Goal: Task Accomplishment & Management: Complete application form

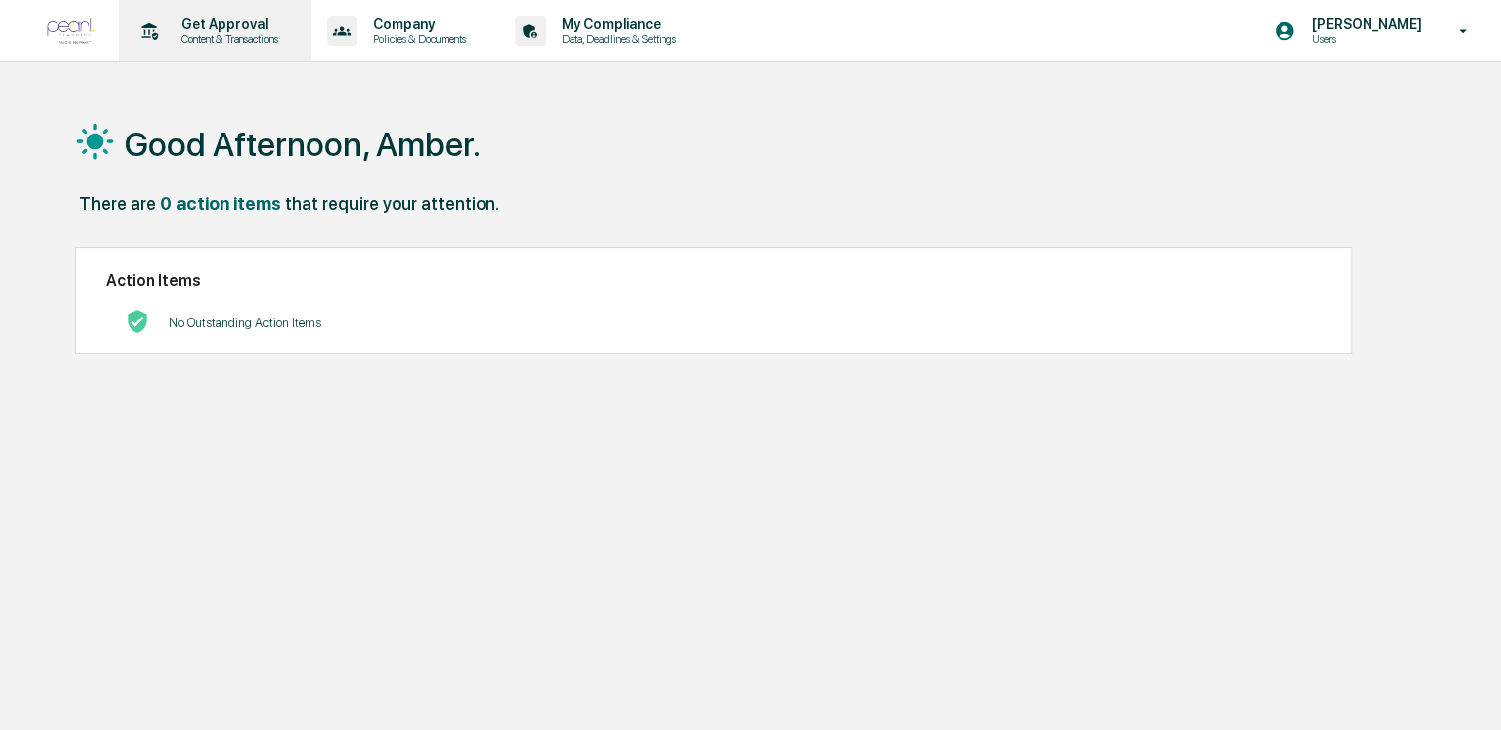
click at [233, 29] on p "Get Approval" at bounding box center [226, 24] width 123 height 16
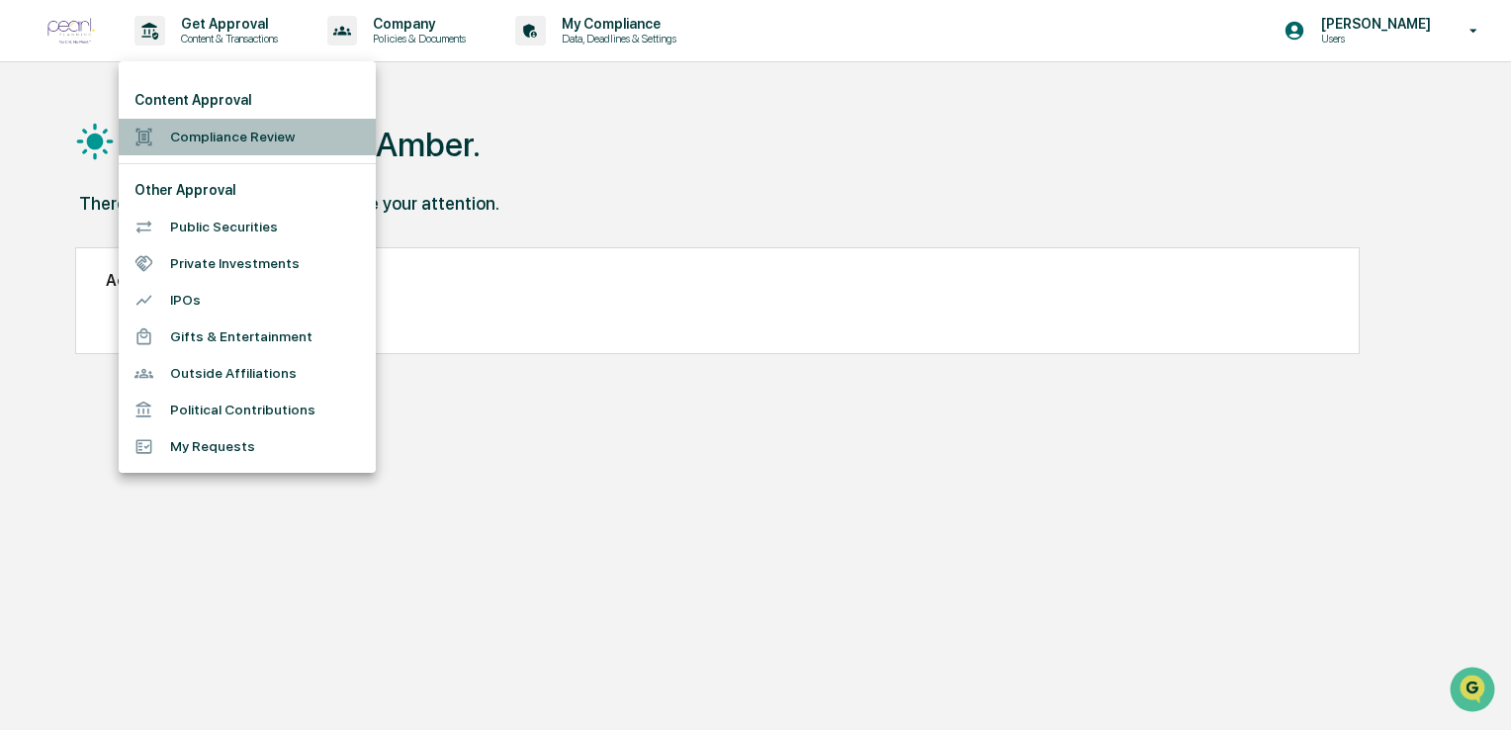
click at [265, 130] on li "Compliance Review" at bounding box center [247, 137] width 257 height 37
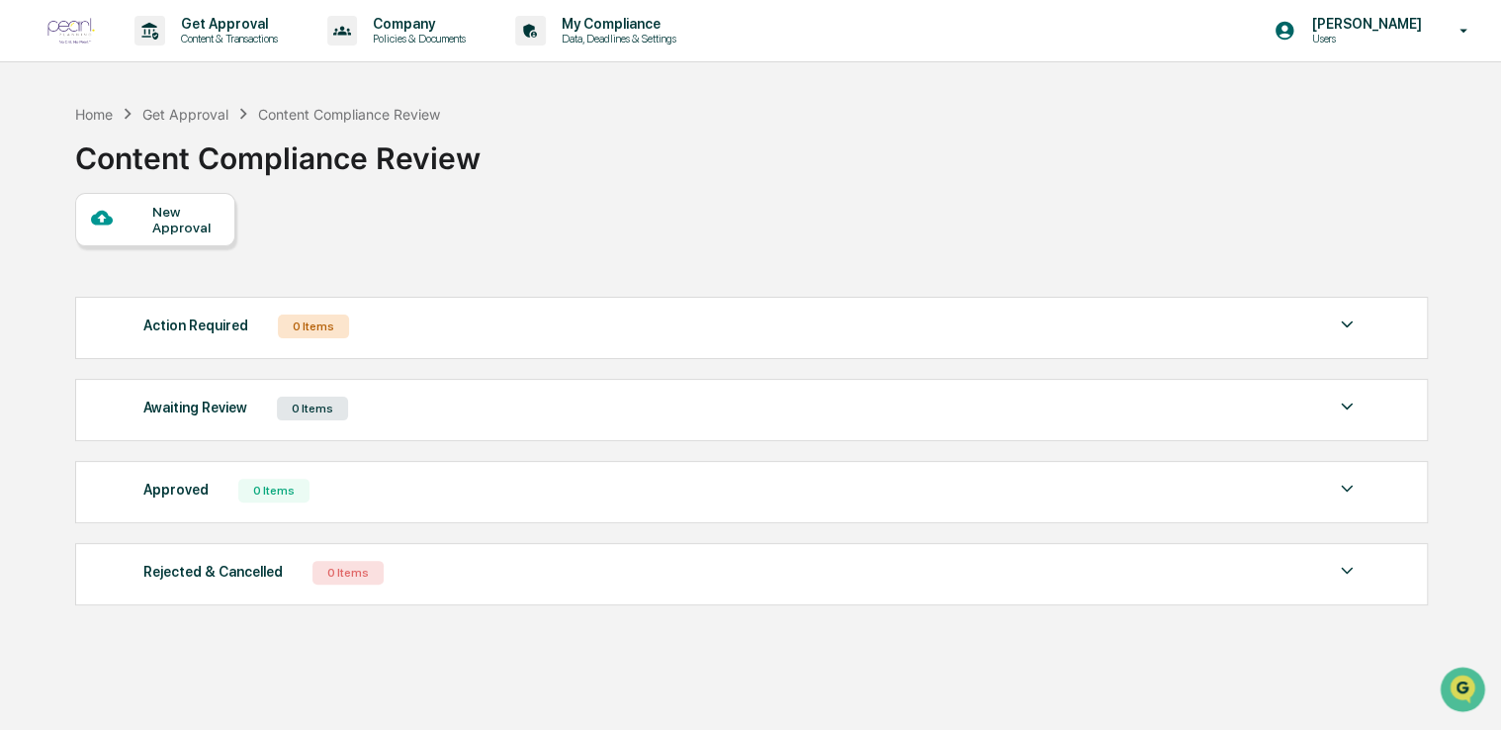
click at [192, 226] on div "New Approval" at bounding box center [185, 220] width 66 height 32
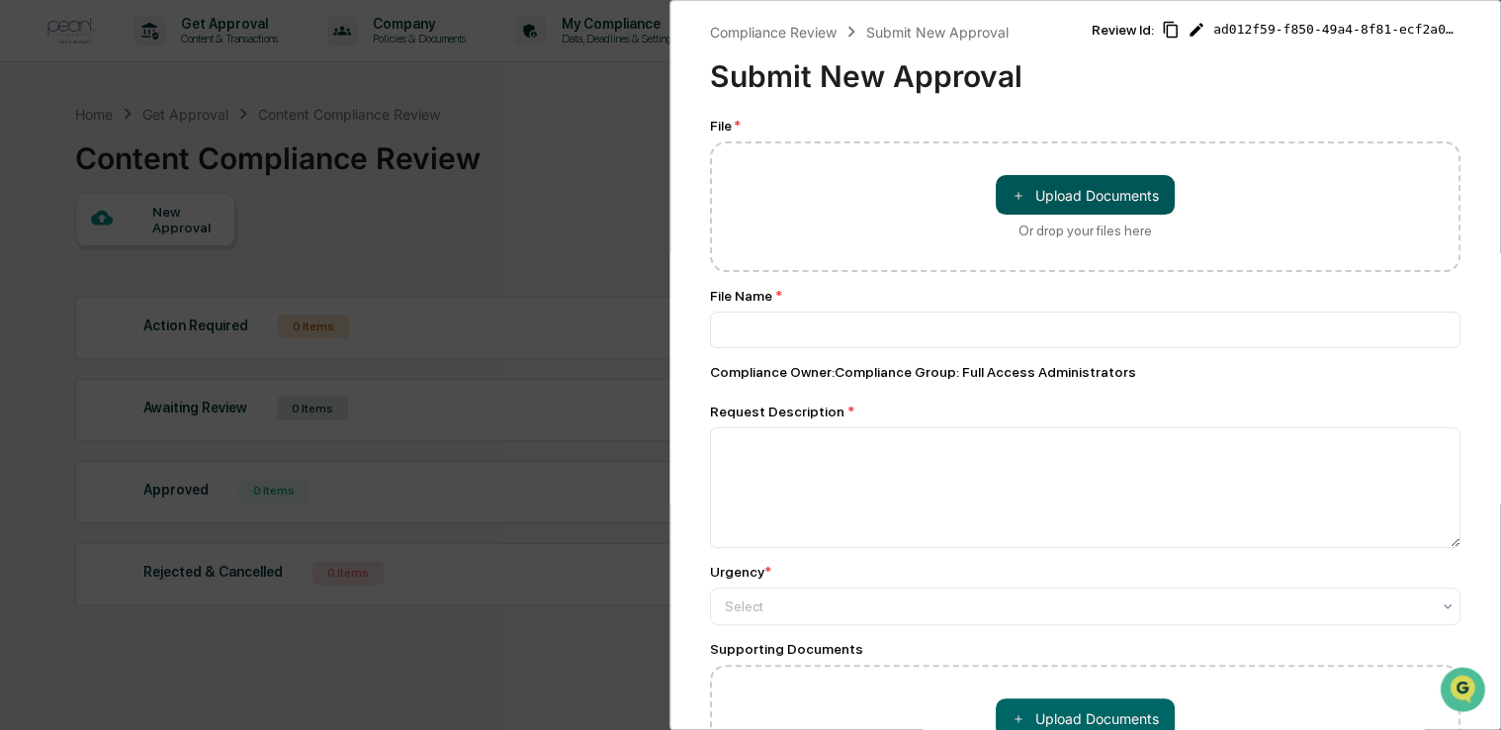
click at [1080, 196] on button "＋ Upload Documents" at bounding box center [1085, 195] width 179 height 40
type input "**********"
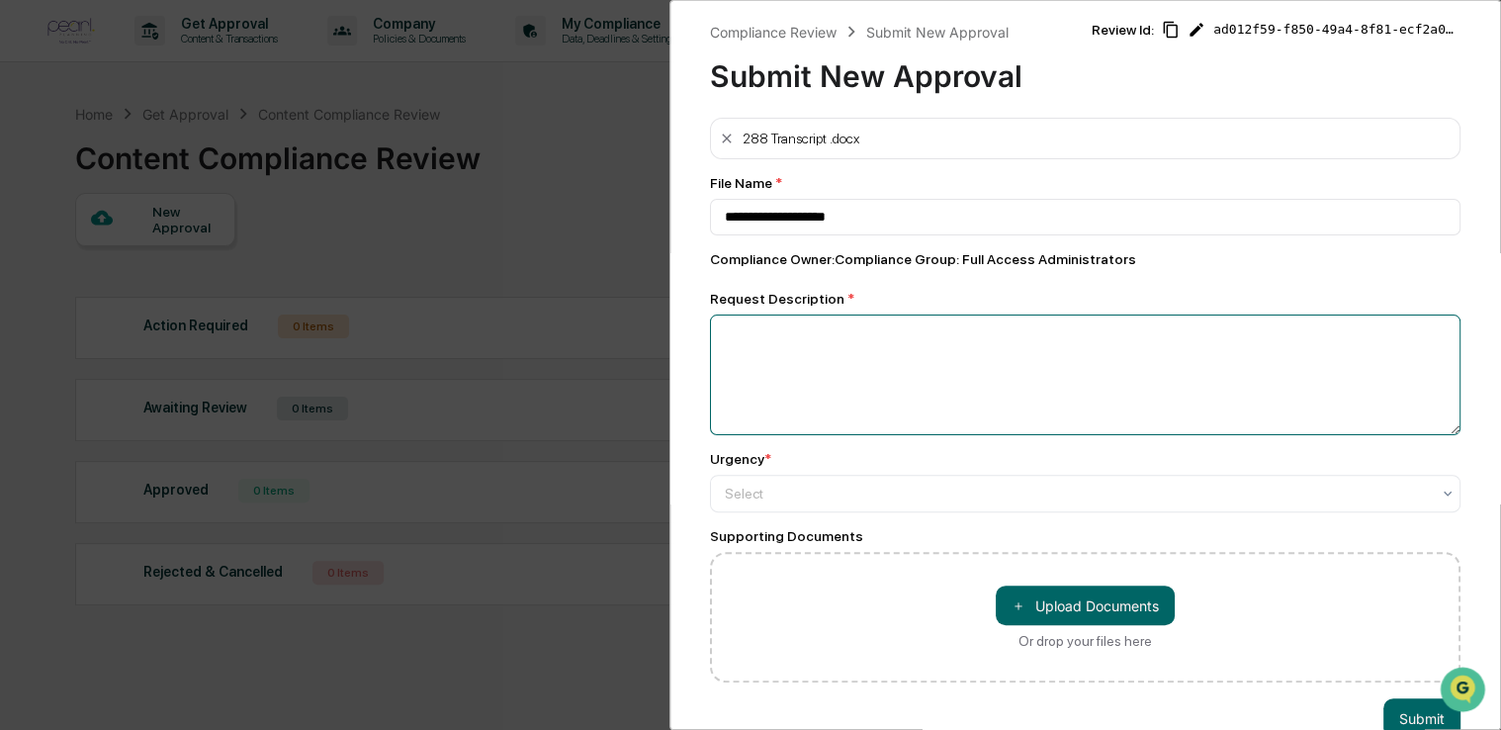
click at [910, 346] on textarea at bounding box center [1085, 374] width 751 height 121
click at [760, 334] on textarea "**********" at bounding box center [1080, 374] width 740 height 121
click at [765, 334] on textarea "**********" at bounding box center [1080, 374] width 740 height 121
type textarea "**********"
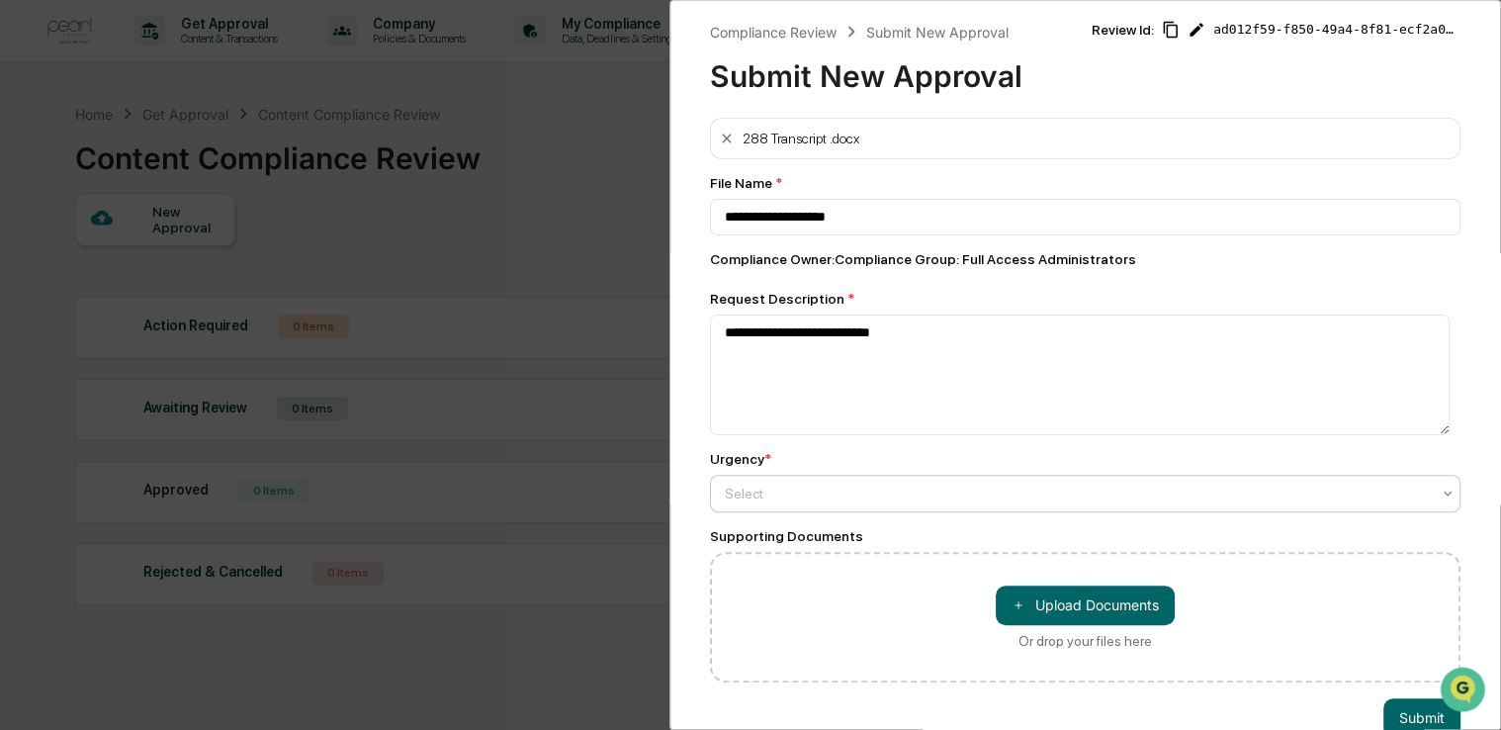
click at [803, 500] on div at bounding box center [1077, 494] width 705 height 20
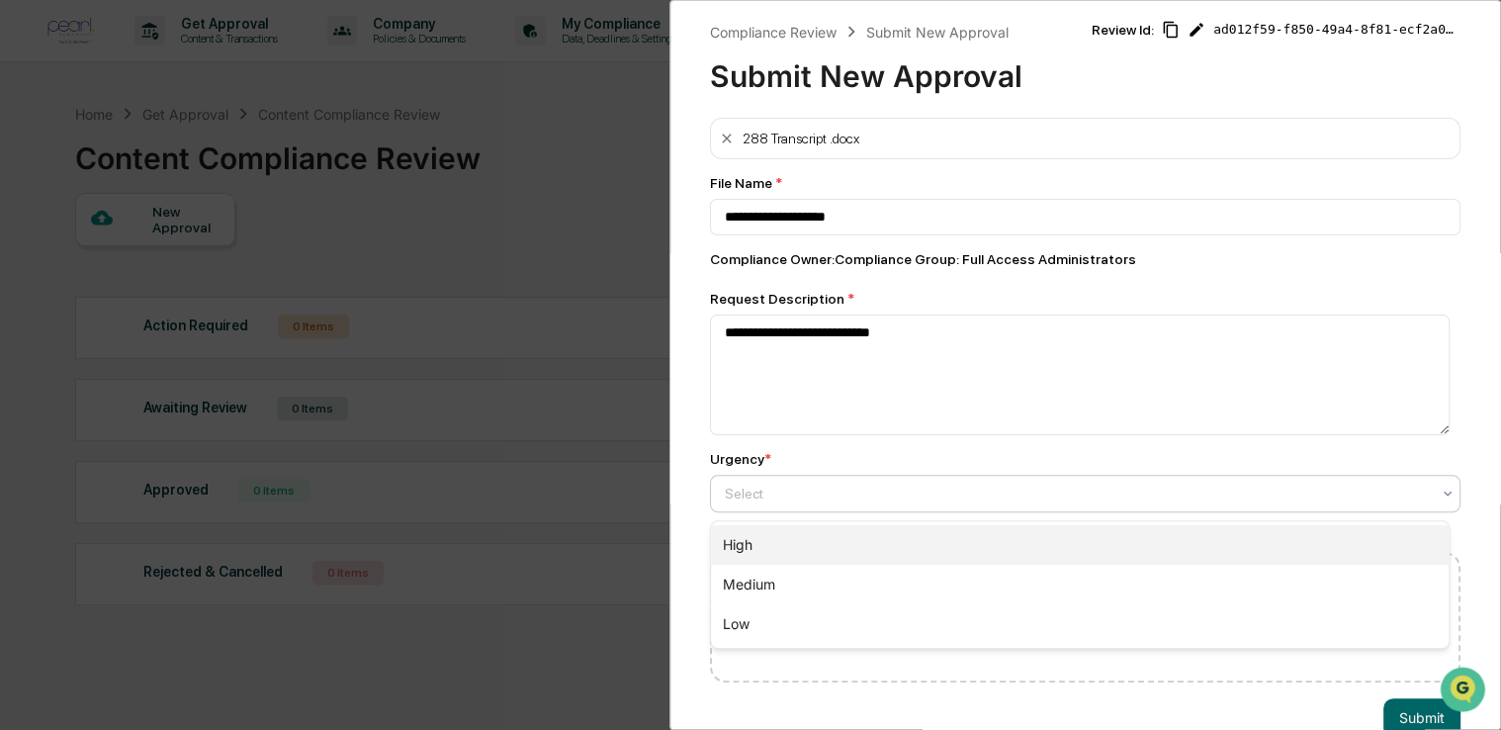
click at [798, 542] on div "High" at bounding box center [1080, 545] width 738 height 40
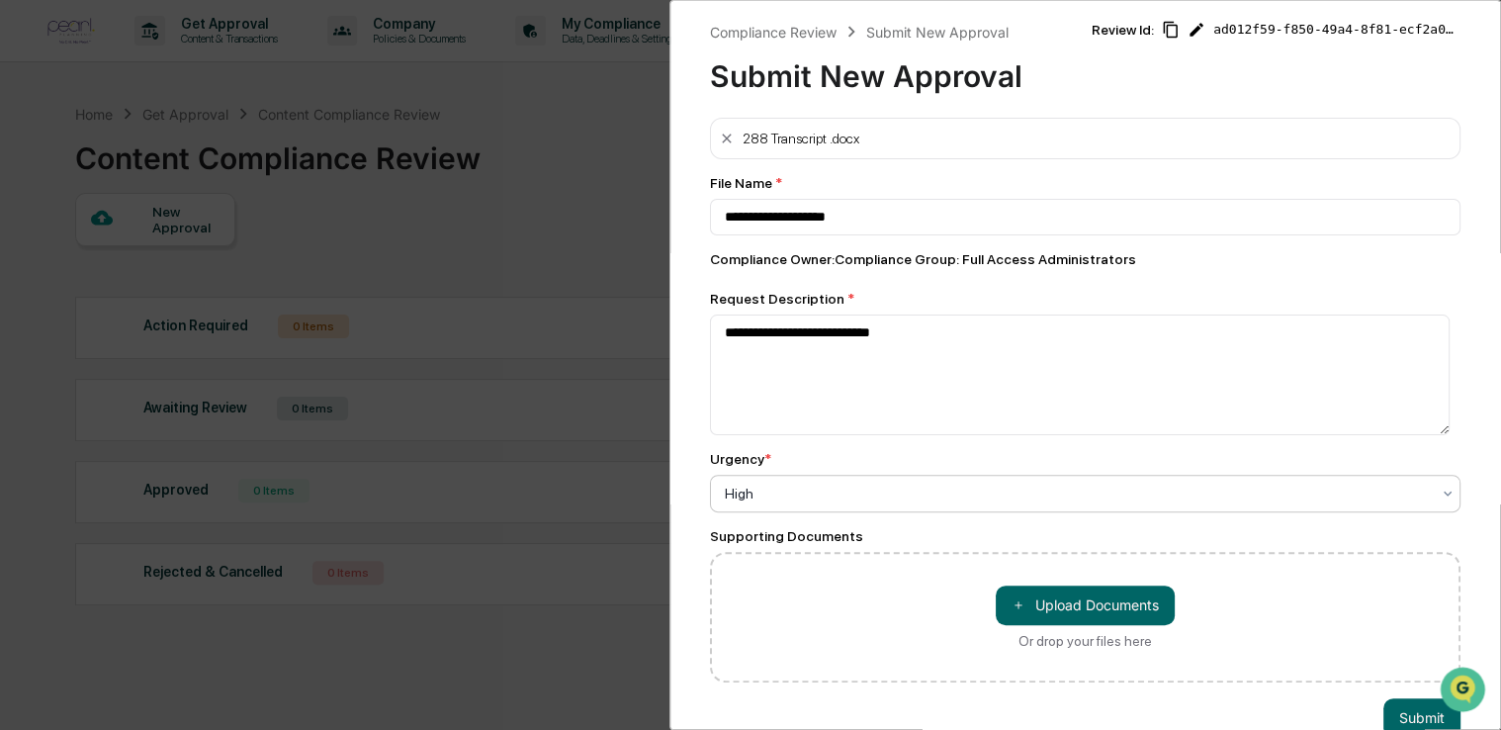
scroll to position [52, 0]
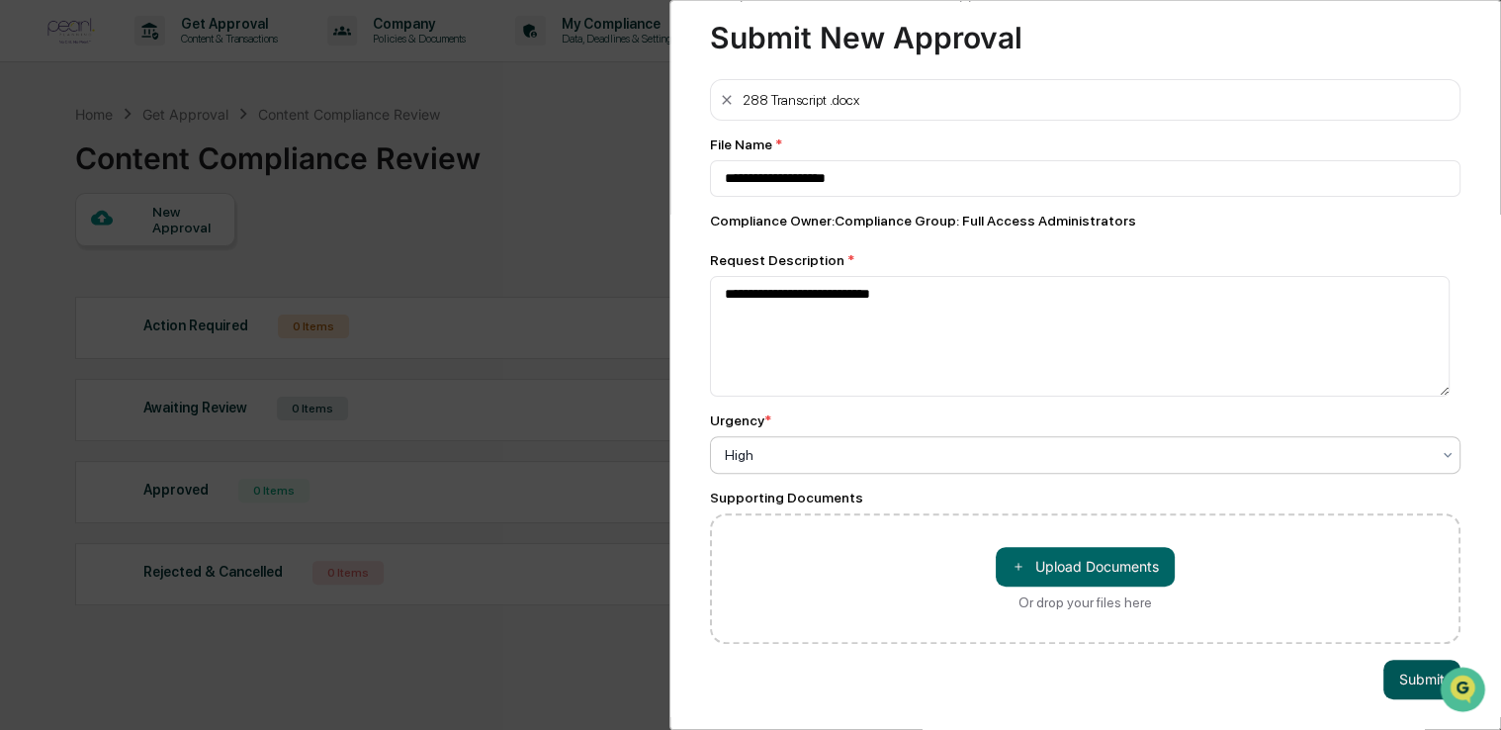
click at [1407, 666] on button "Submit" at bounding box center [1421, 680] width 77 height 40
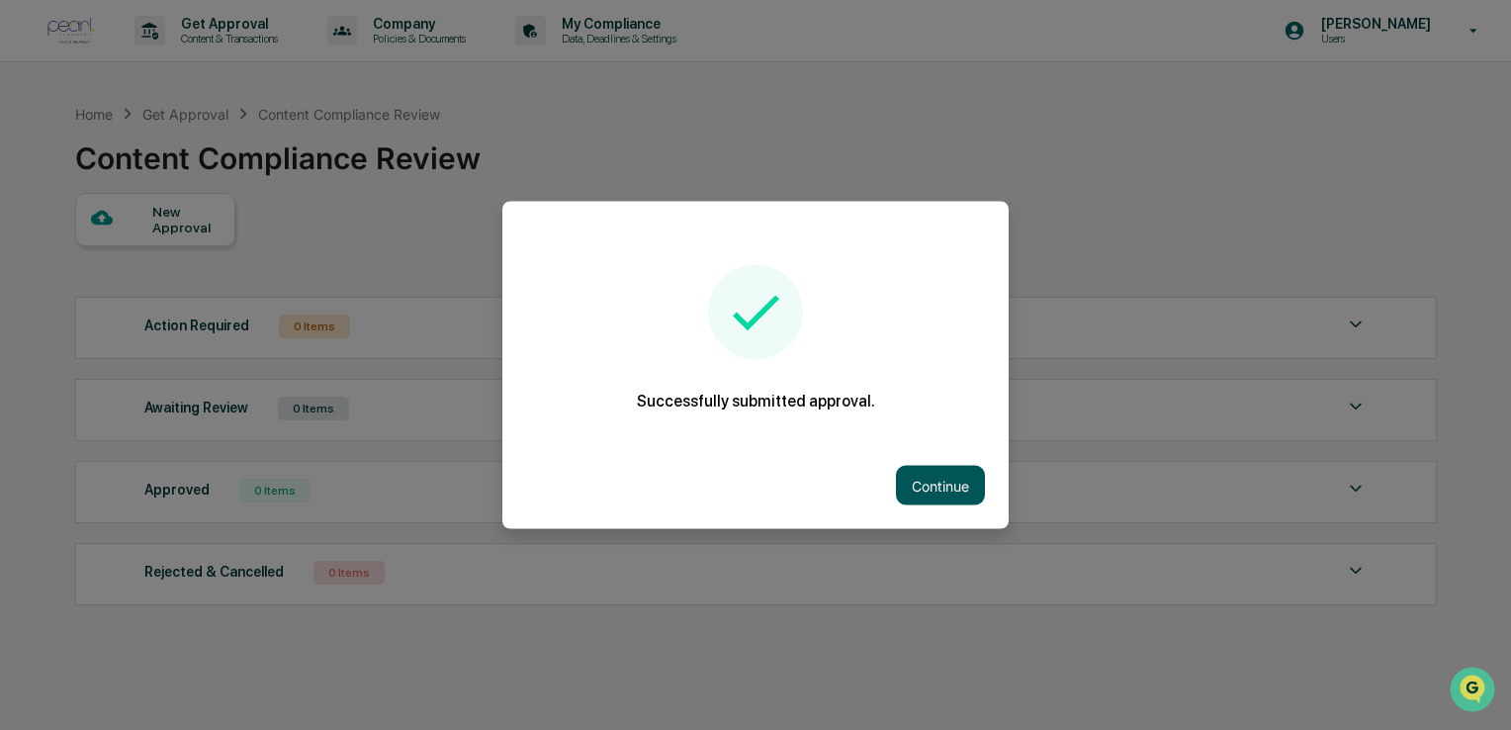
click at [922, 483] on button "Continue" at bounding box center [940, 486] width 89 height 40
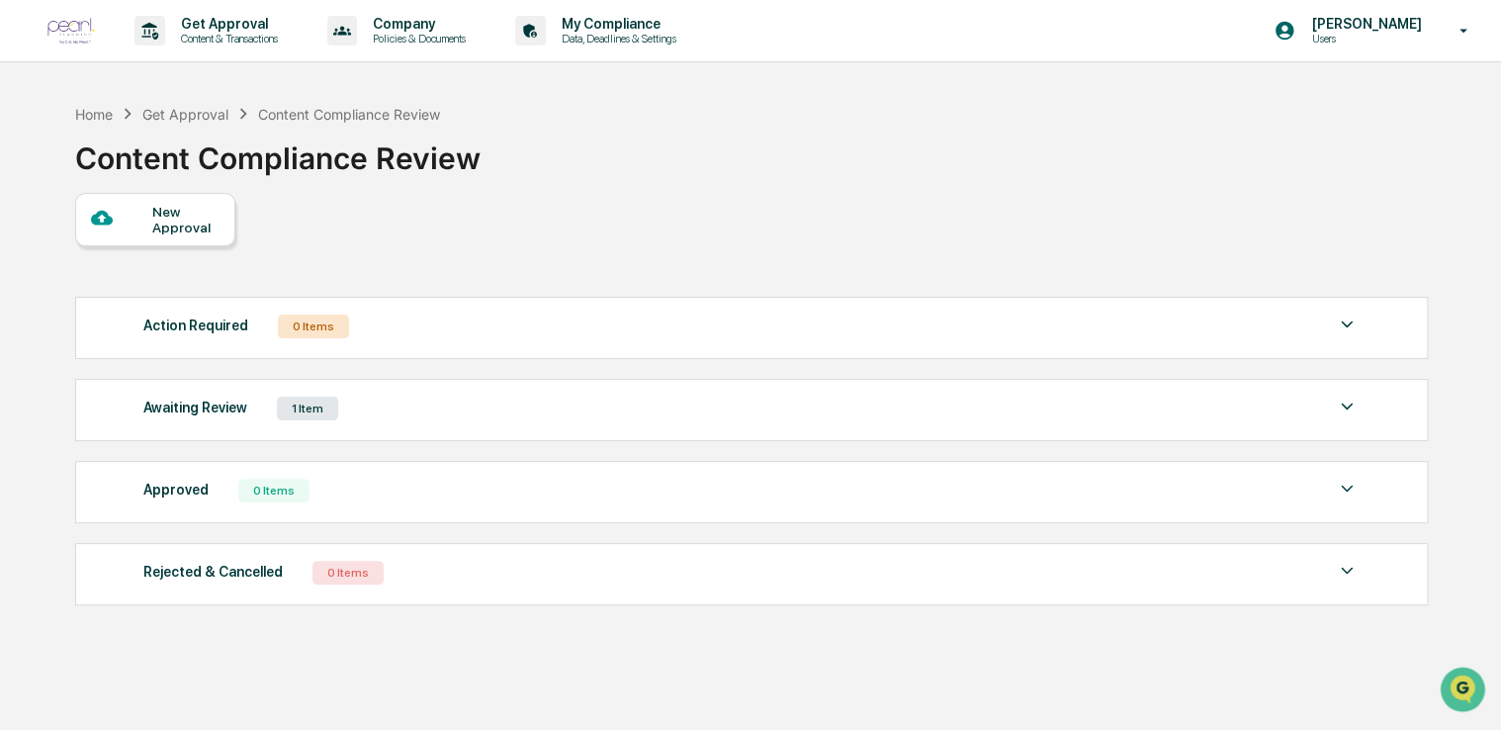
click at [614, 420] on div "Awaiting Review 1 Item" at bounding box center [751, 409] width 1216 height 28
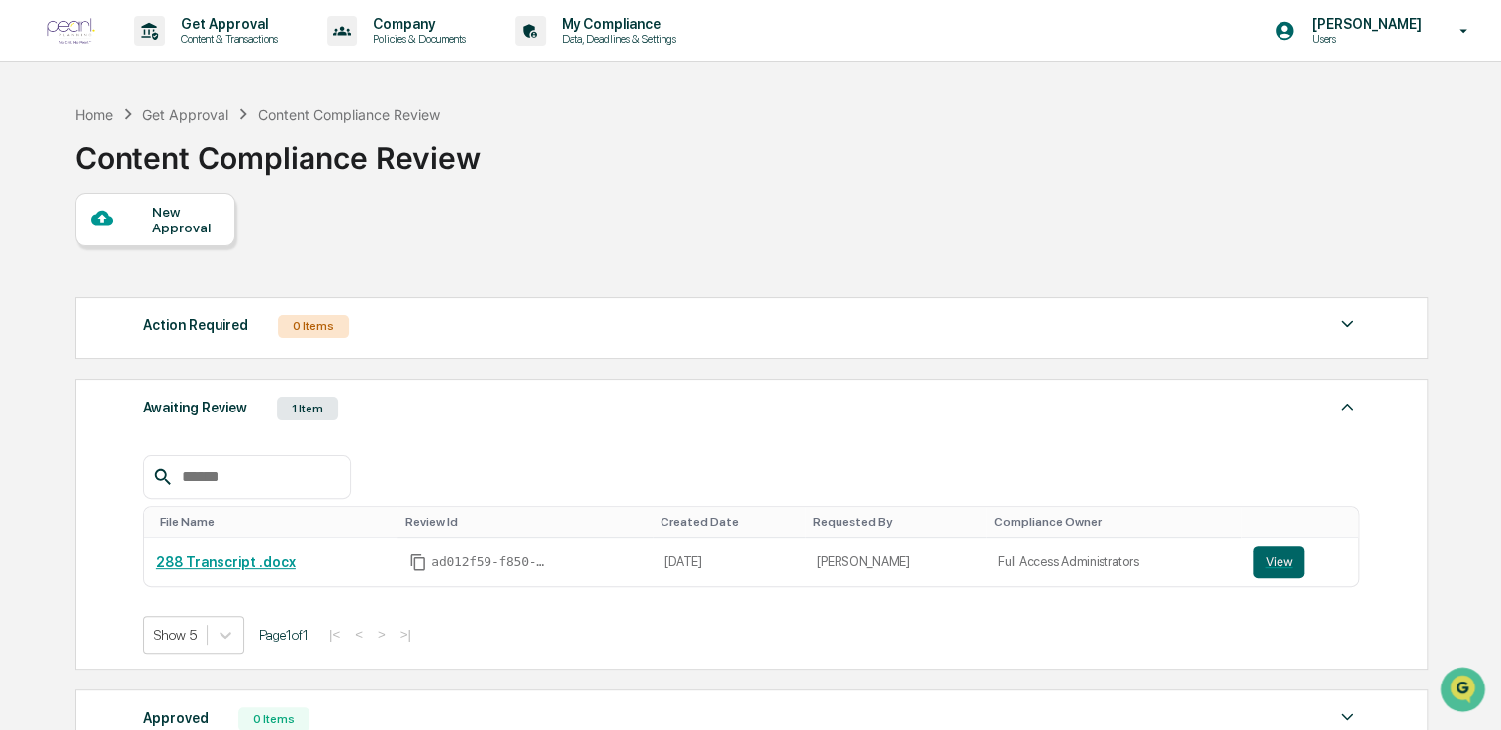
click at [614, 420] on div "Awaiting Review 1 Item" at bounding box center [751, 409] width 1216 height 28
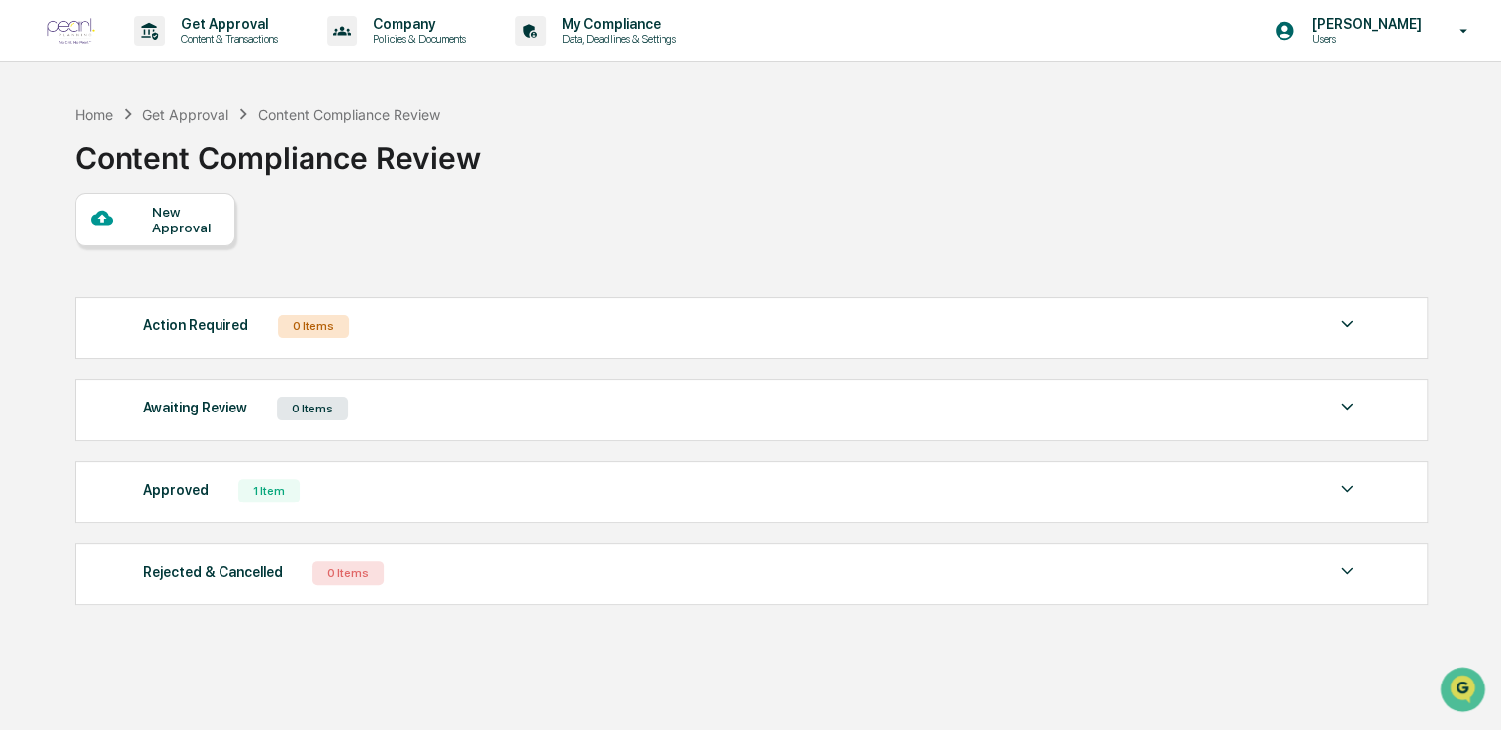
click at [1355, 483] on img at bounding box center [1347, 489] width 24 height 24
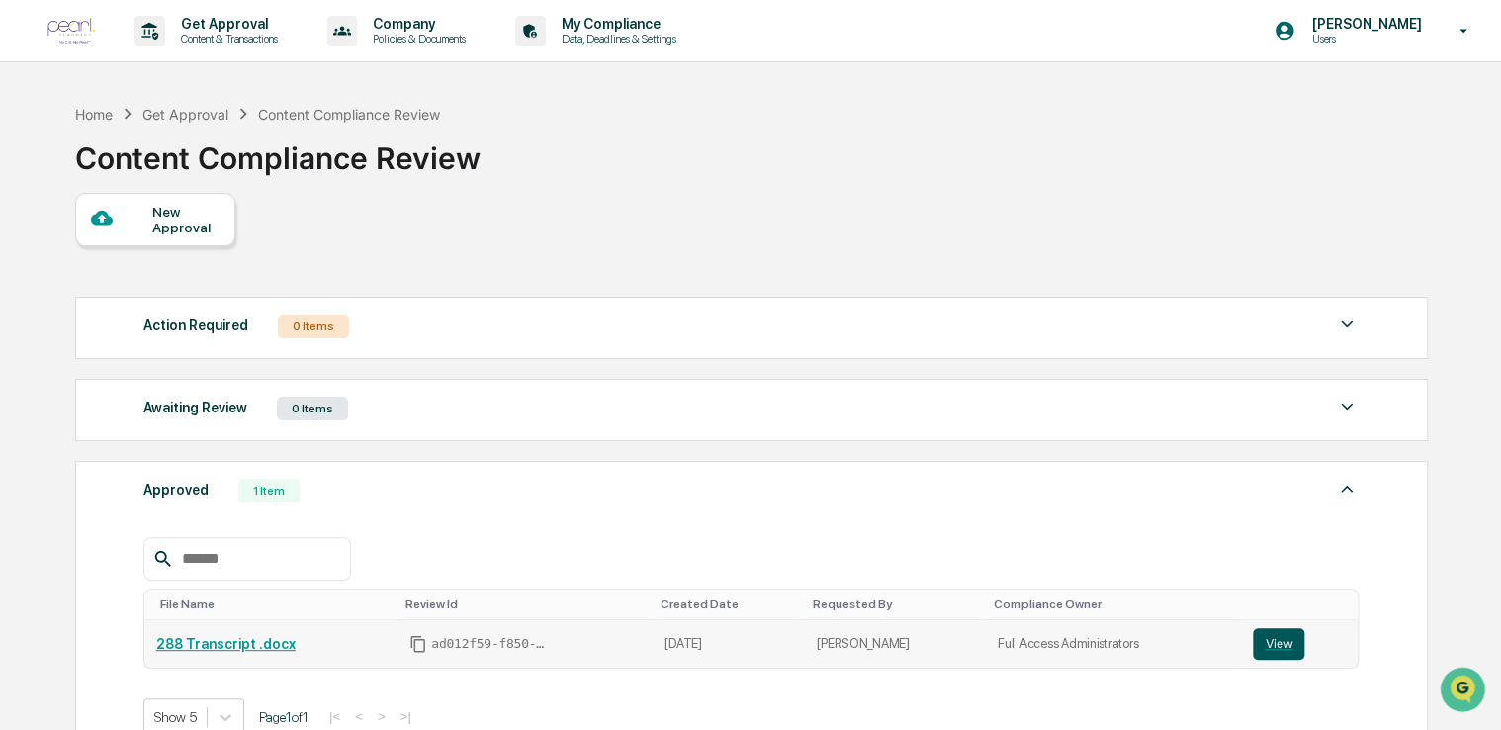
click at [1282, 651] on button "View" at bounding box center [1278, 644] width 51 height 32
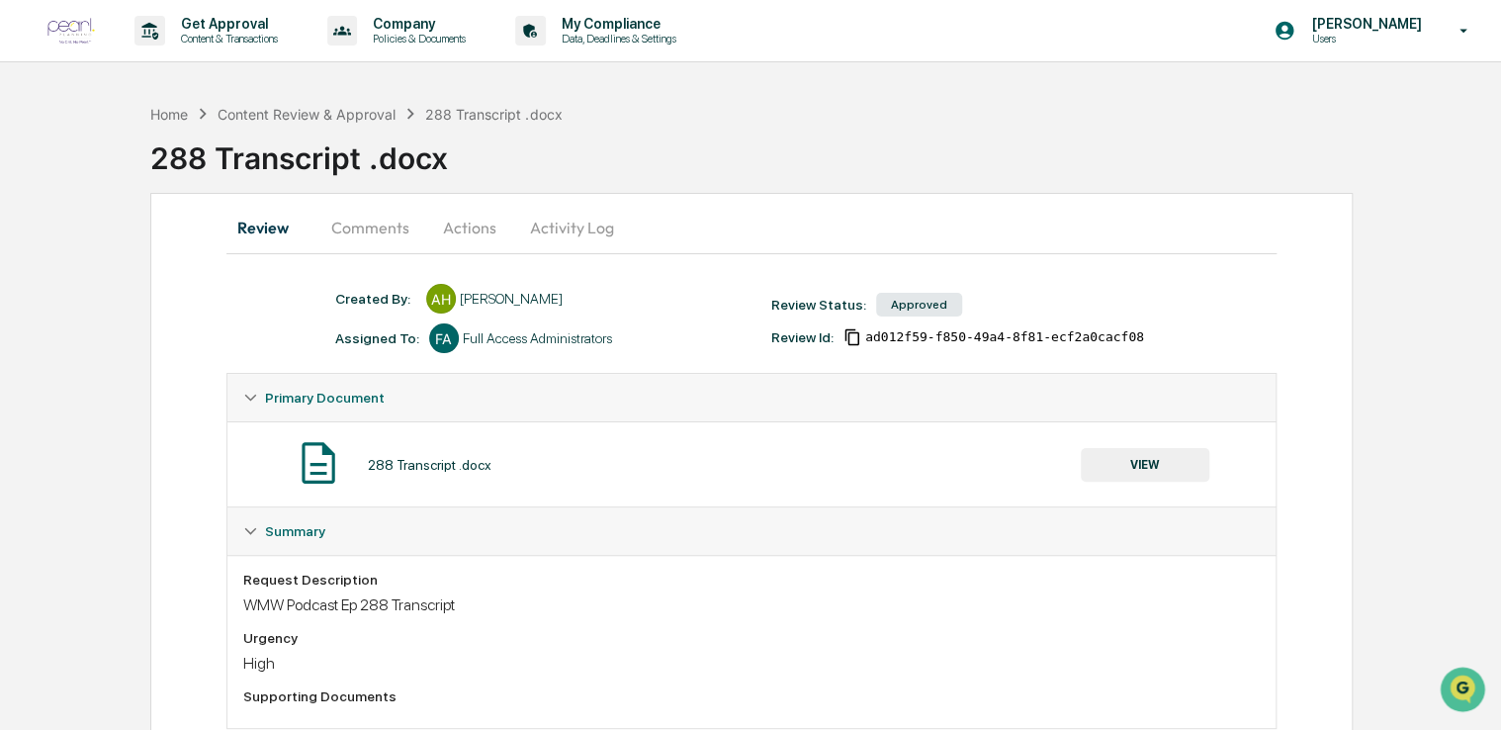
scroll to position [50, 0]
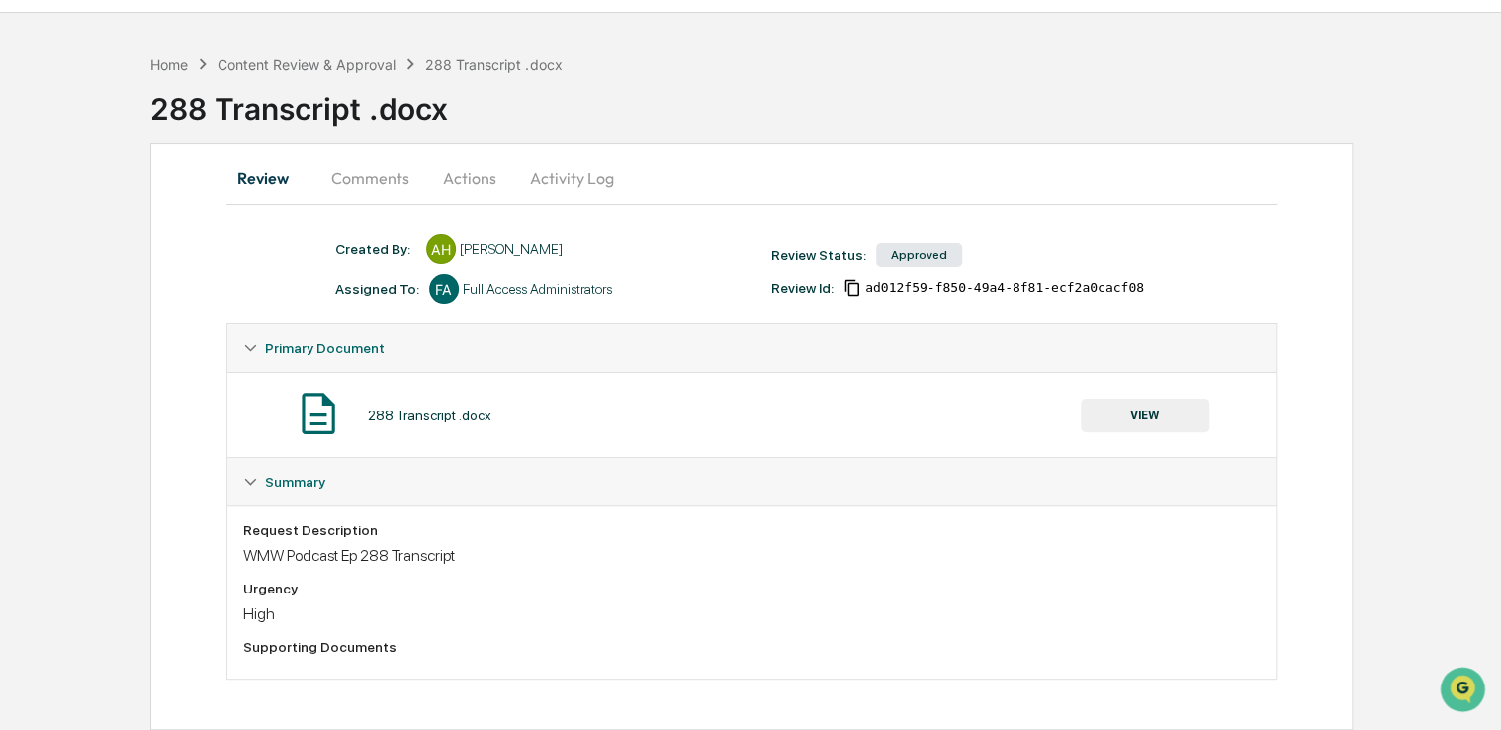
click at [364, 173] on button "Comments" at bounding box center [370, 177] width 110 height 47
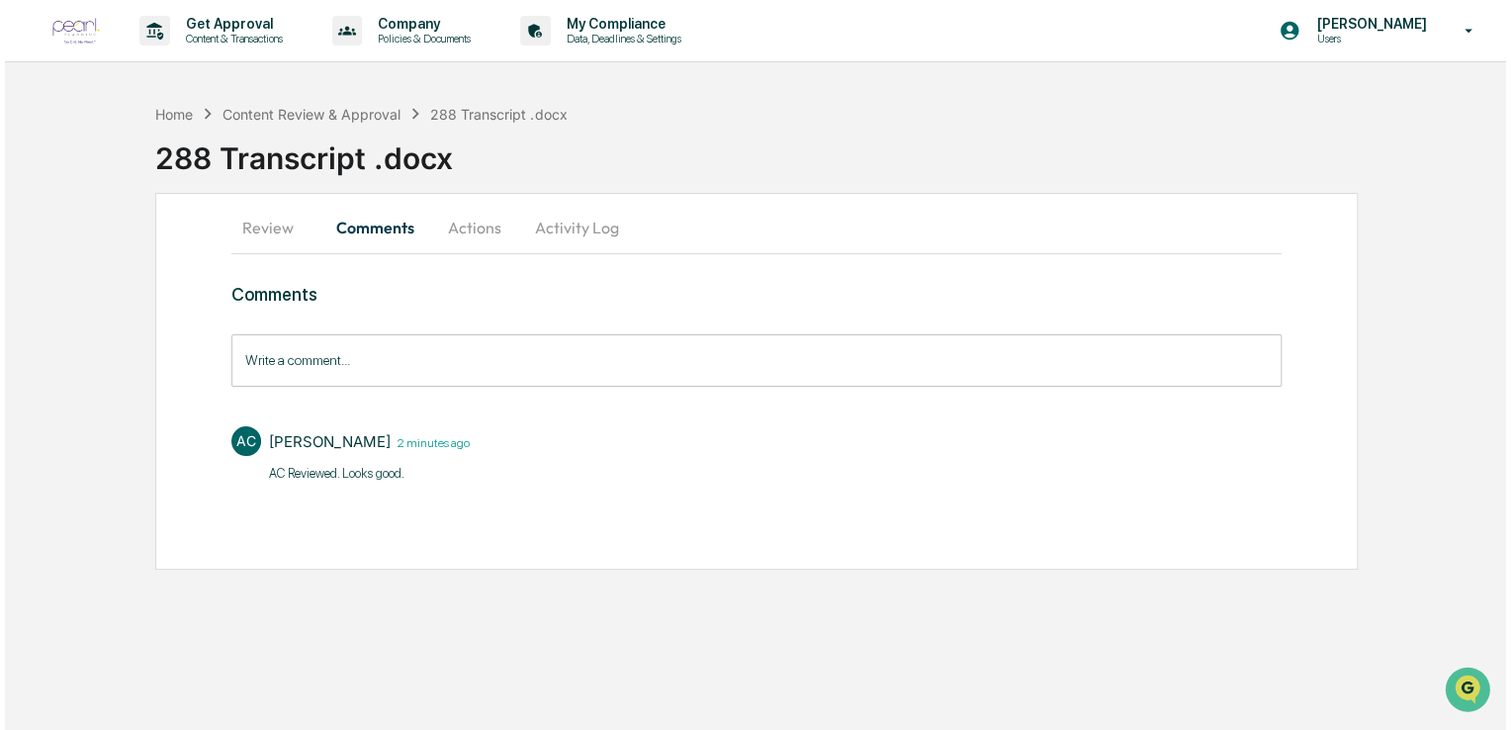
scroll to position [0, 0]
click at [718, 653] on div "Get Approval Content & Transactions Company Policies & Documents My Compliance …" at bounding box center [755, 365] width 1511 height 730
